Goal: Task Accomplishment & Management: Manage account settings

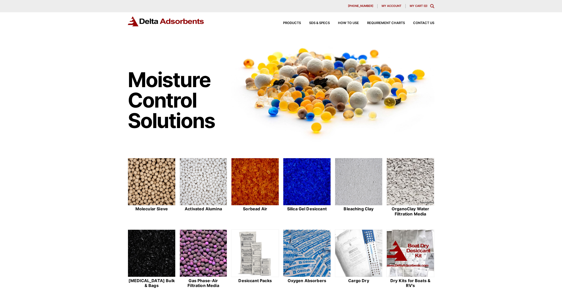
click at [388, 5] on span "My account" at bounding box center [391, 6] width 20 height 3
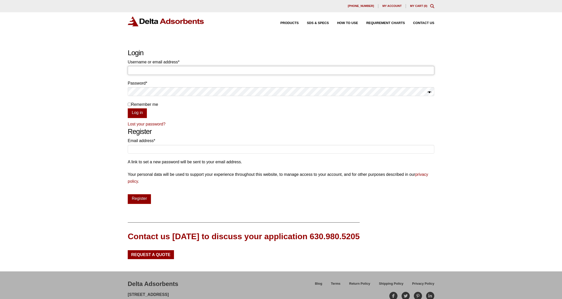
click at [162, 67] on input "Username or email address * Required" at bounding box center [281, 70] width 306 height 9
type input "[EMAIL_ADDRESS][DOMAIN_NAME]"
click at [136, 113] on button "Log in" at bounding box center [137, 113] width 19 height 10
